Goal: Task Accomplishment & Management: Manage account settings

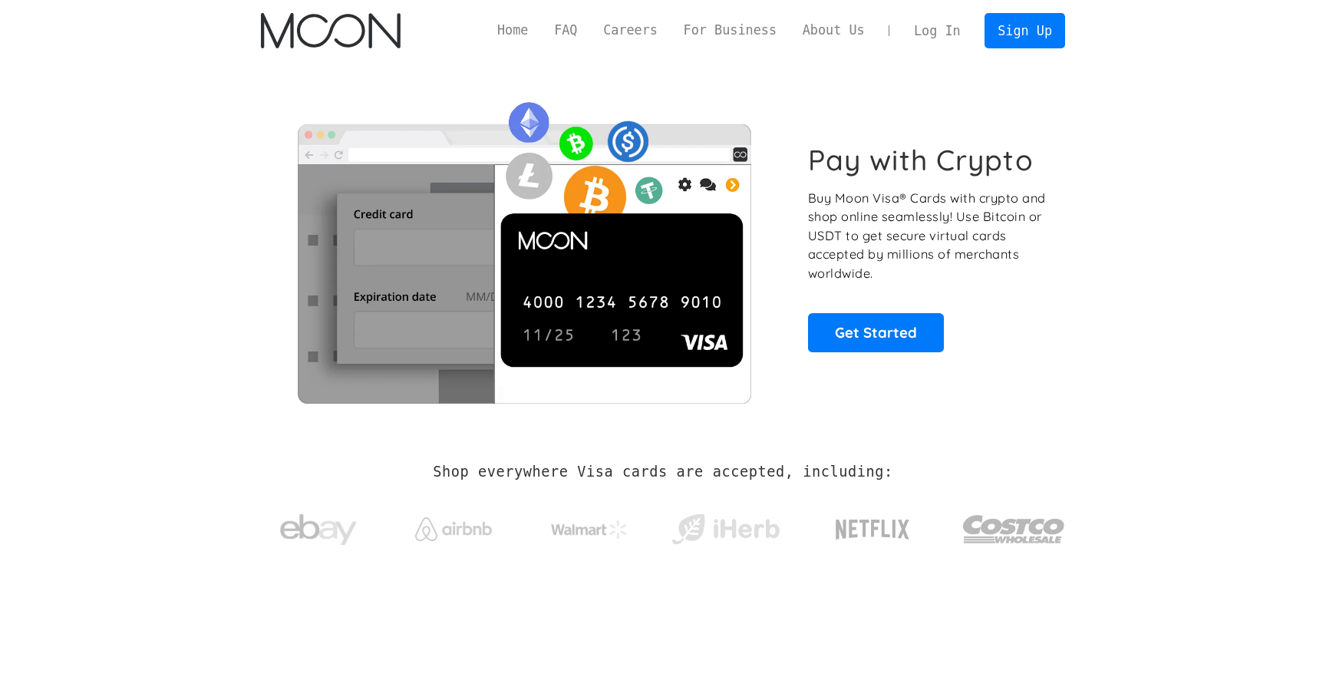
click at [922, 48] on div "Log In Sign Up" at bounding box center [983, 30] width 164 height 35
click at [923, 46] on link "Log In" at bounding box center [937, 31] width 72 height 34
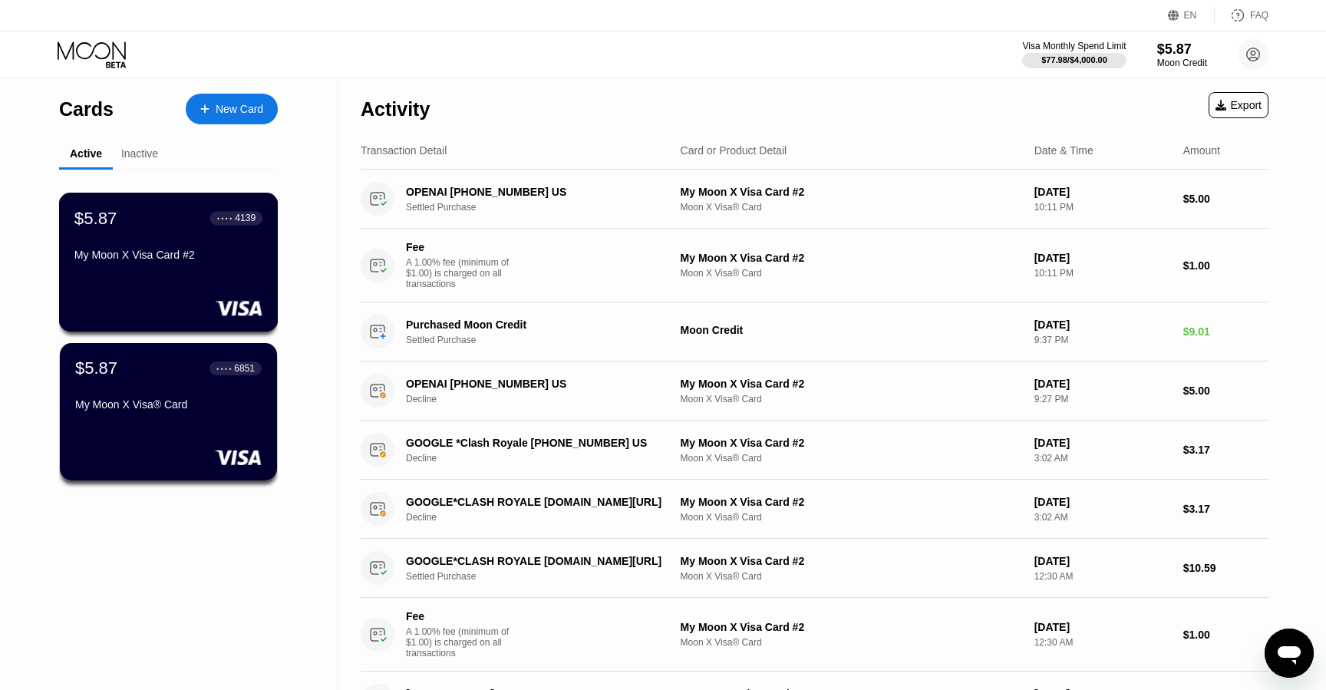
click at [112, 257] on div "My Moon X Visa Card #2" at bounding box center [168, 255] width 188 height 12
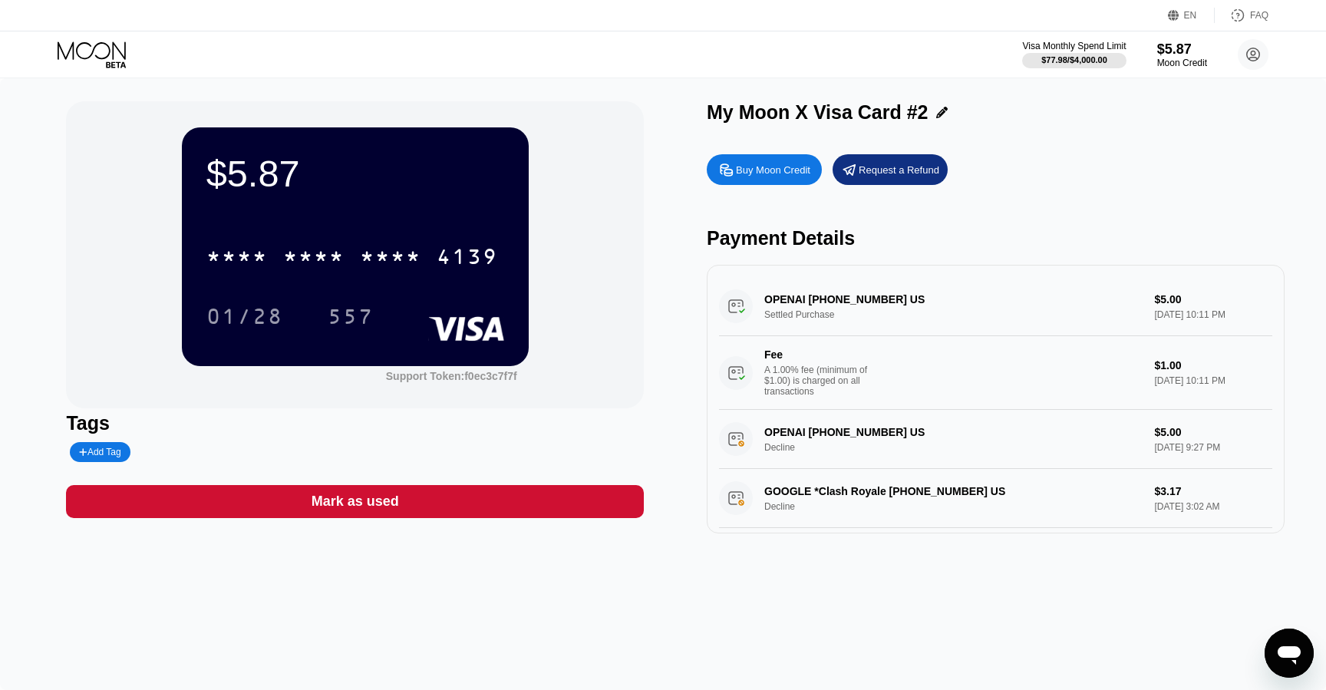
click at [429, 259] on div "* * * * * * * * * * * * 4139" at bounding box center [352, 256] width 310 height 38
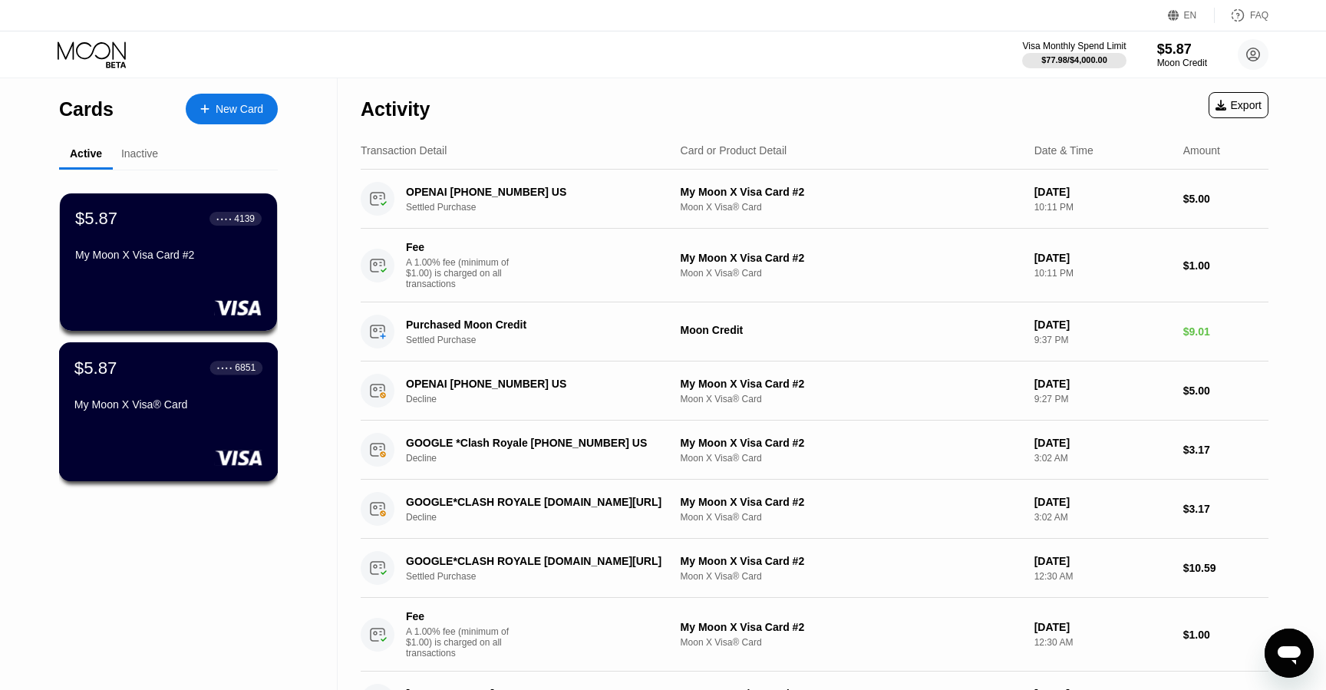
click at [167, 411] on div "My Moon X Visa® Card" at bounding box center [168, 407] width 188 height 18
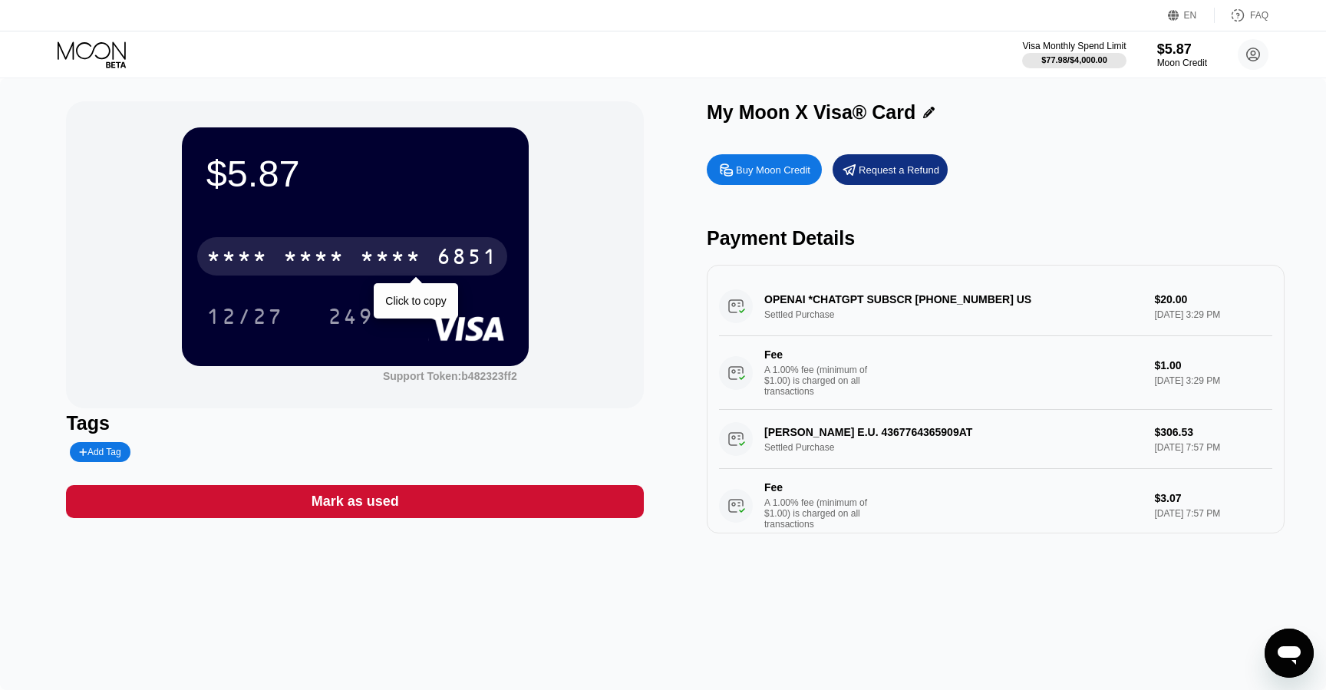
click at [348, 255] on div "* * * * * * * * * * * * 6851" at bounding box center [352, 256] width 310 height 38
